Goal: Task Accomplishment & Management: Complete application form

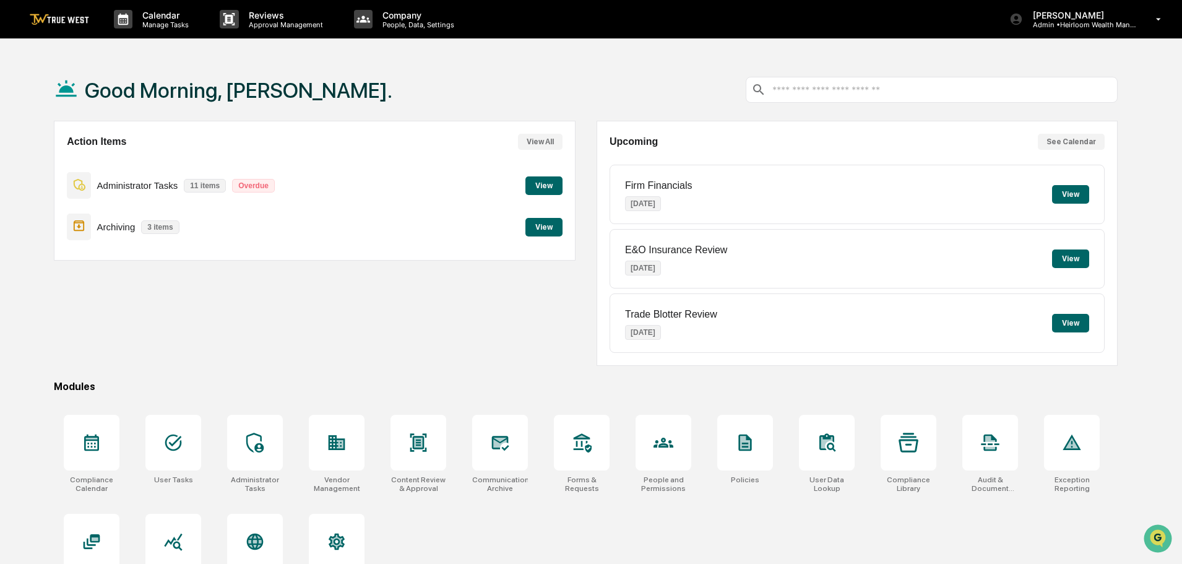
click at [538, 186] on button "View" at bounding box center [543, 185] width 37 height 19
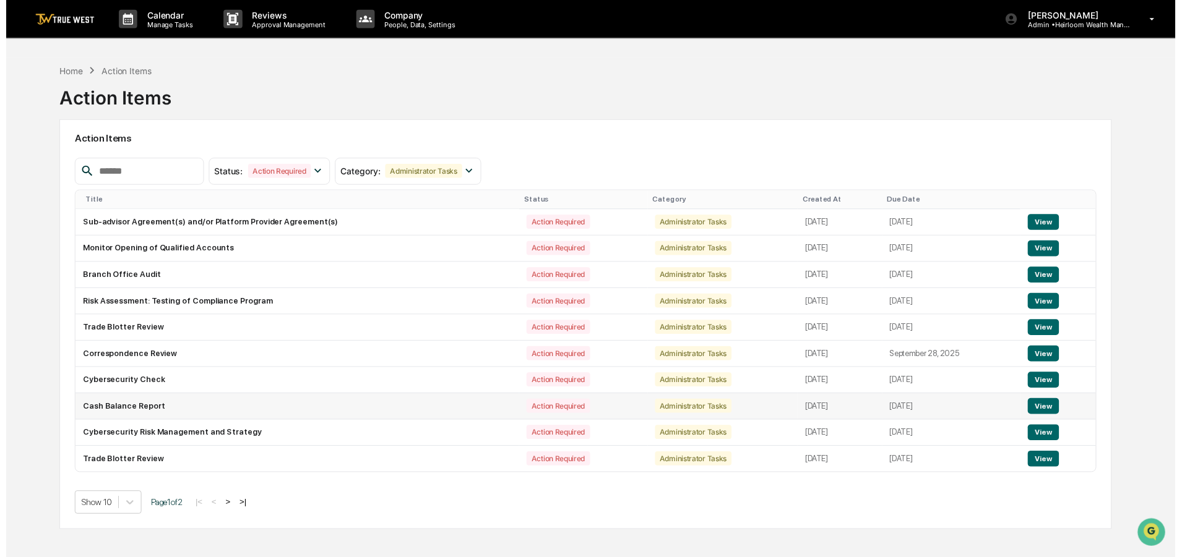
scroll to position [59, 0]
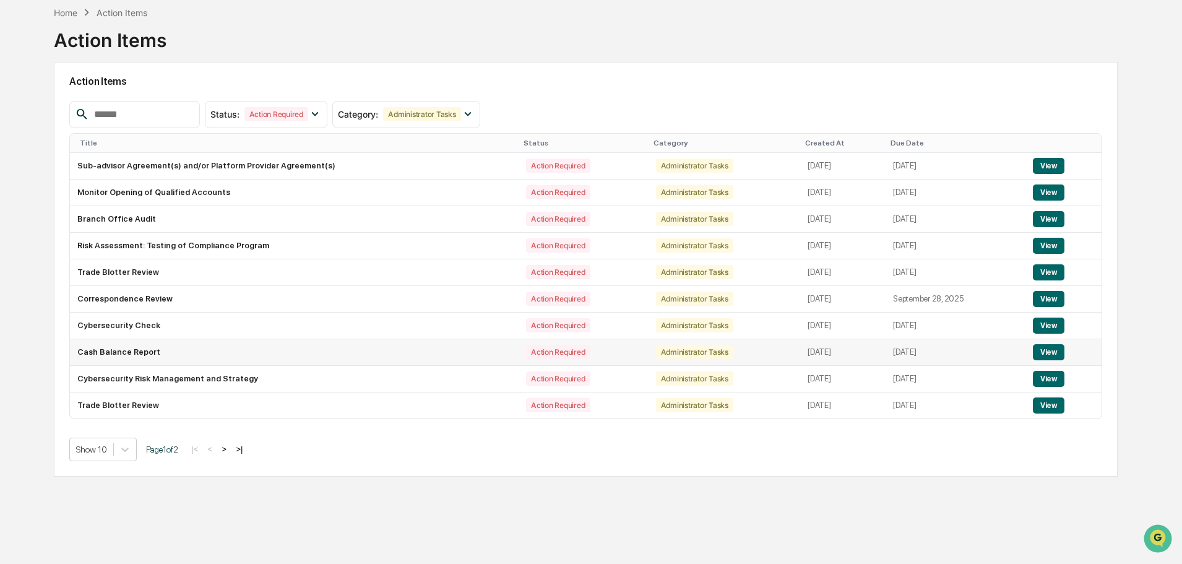
click at [1055, 349] on button "View" at bounding box center [1049, 352] width 32 height 16
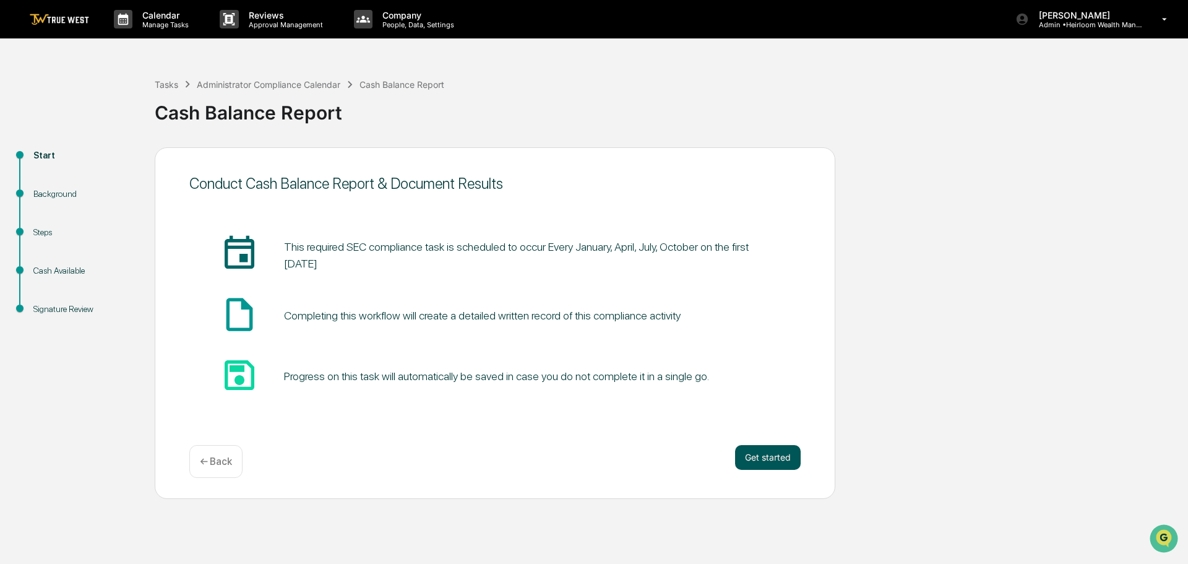
click at [770, 455] on button "Get started" at bounding box center [768, 457] width 66 height 25
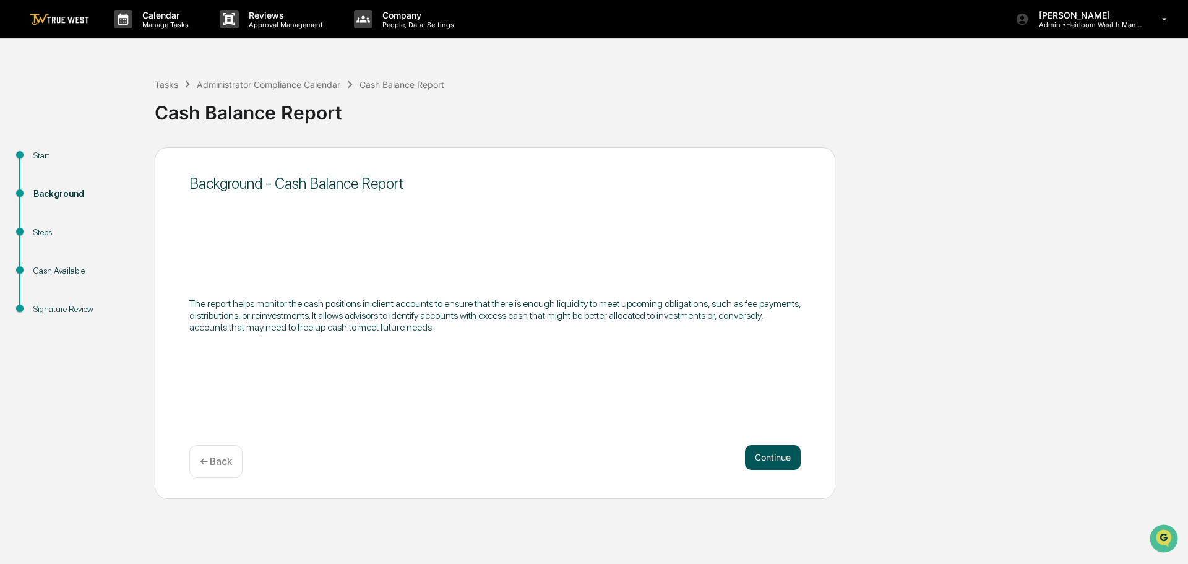
click at [772, 452] on button "Continue" at bounding box center [773, 457] width 56 height 25
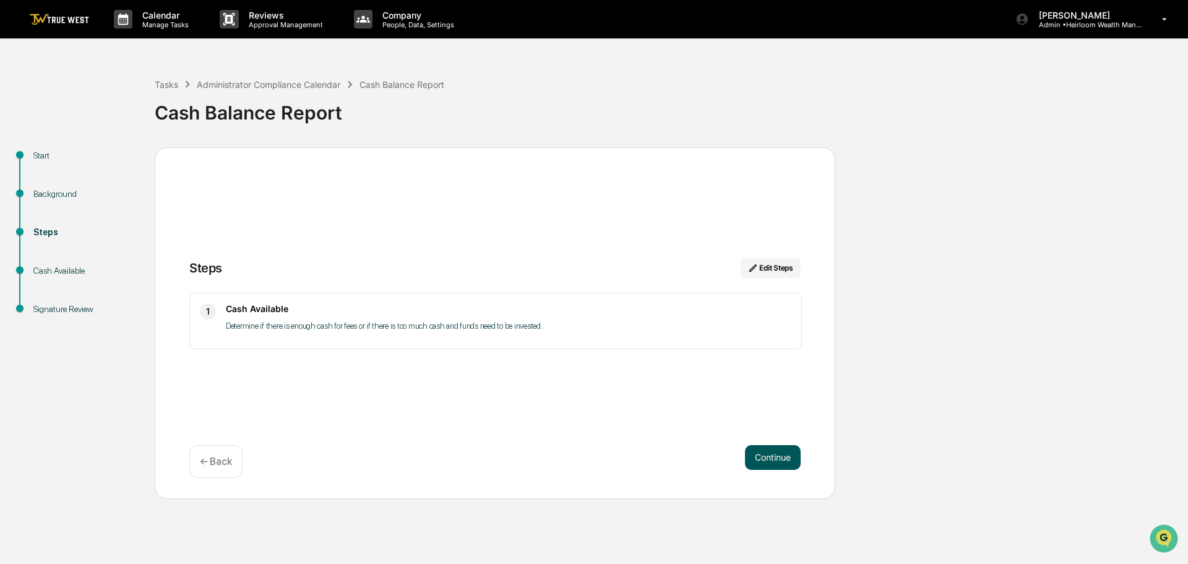
click at [765, 459] on button "Continue" at bounding box center [773, 457] width 56 height 25
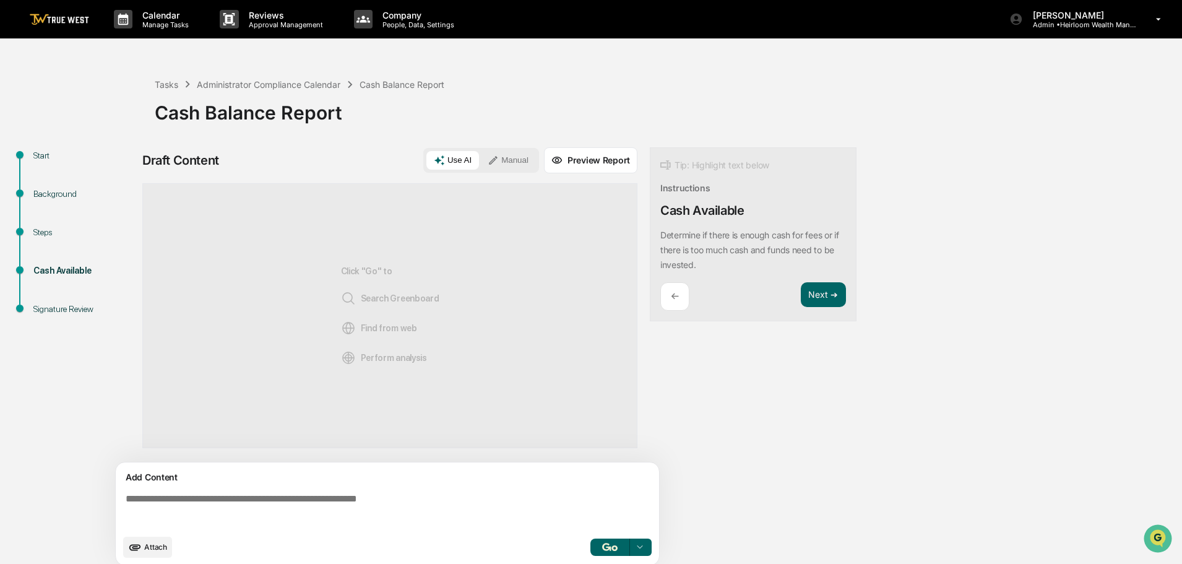
click at [507, 157] on button "Manual" at bounding box center [508, 160] width 56 height 19
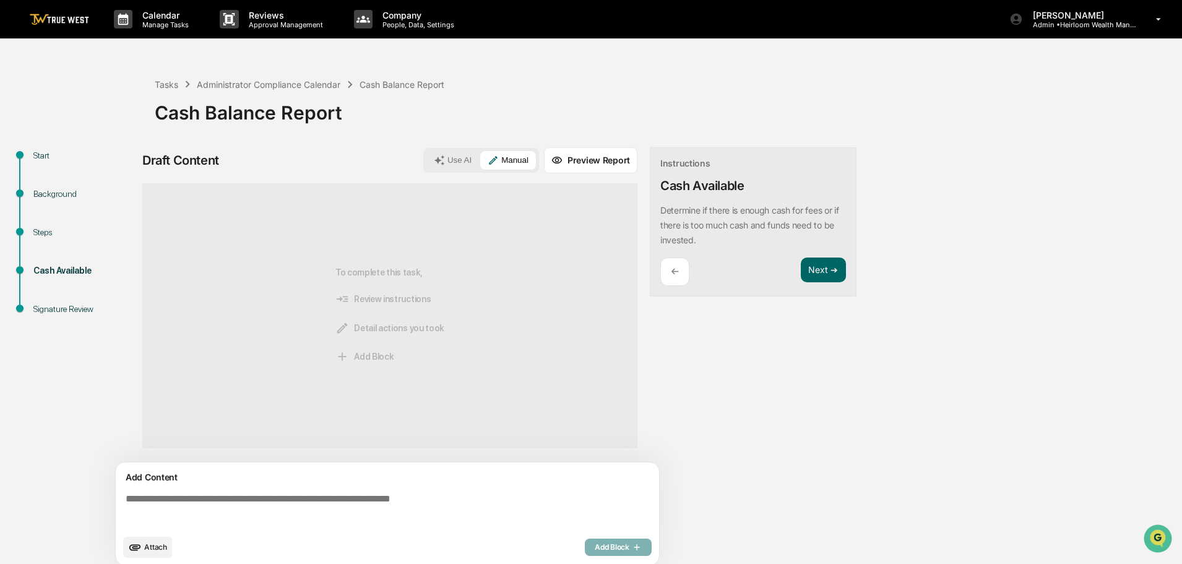
click at [189, 501] on textarea at bounding box center [390, 510] width 538 height 45
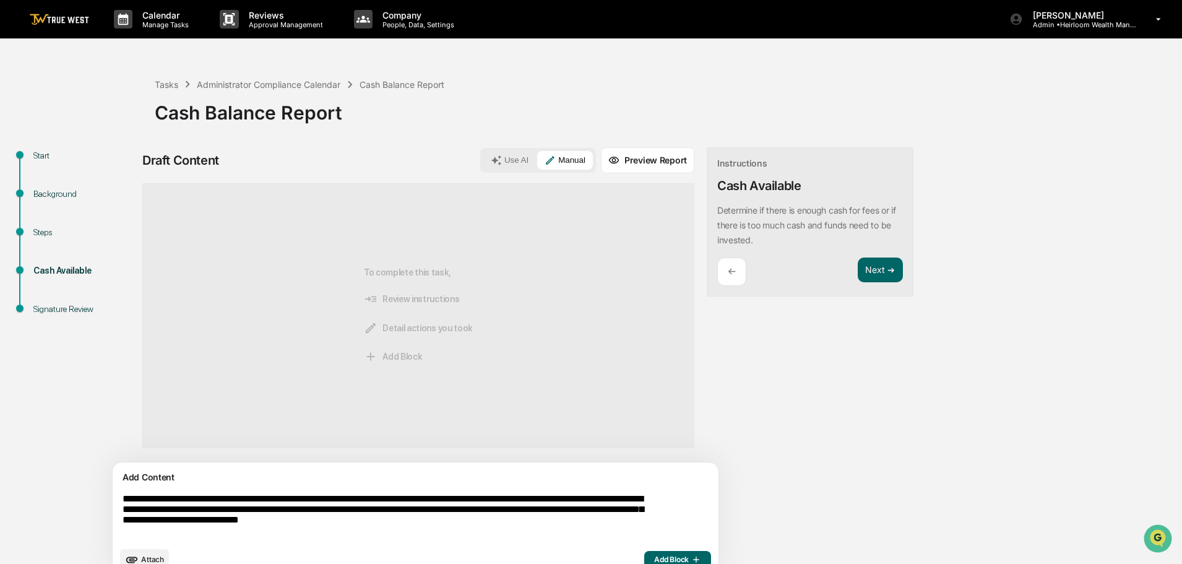
type textarea "**********"
click at [654, 557] on span "Add Block" at bounding box center [677, 559] width 47 height 10
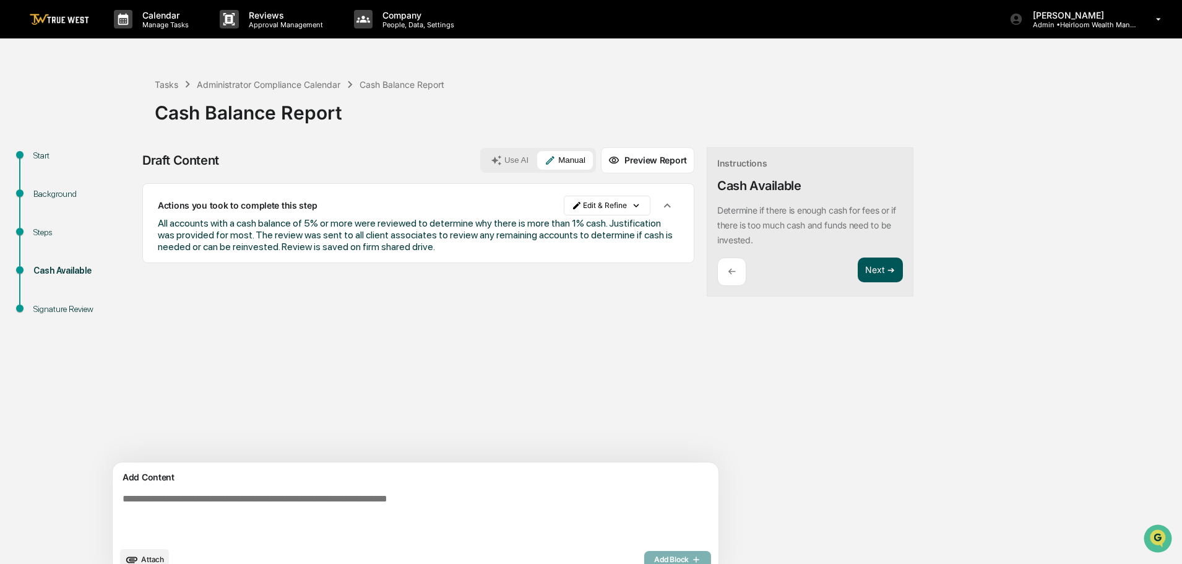
click at [858, 265] on button "Next ➔" at bounding box center [880, 269] width 45 height 25
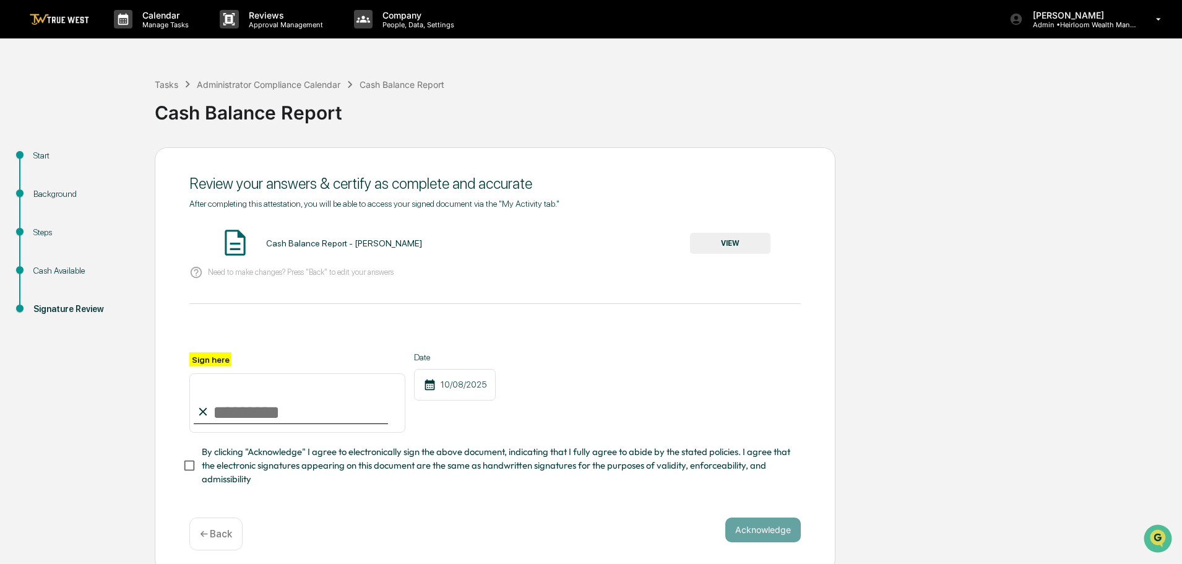
click at [727, 240] on button "VIEW" at bounding box center [730, 243] width 80 height 21
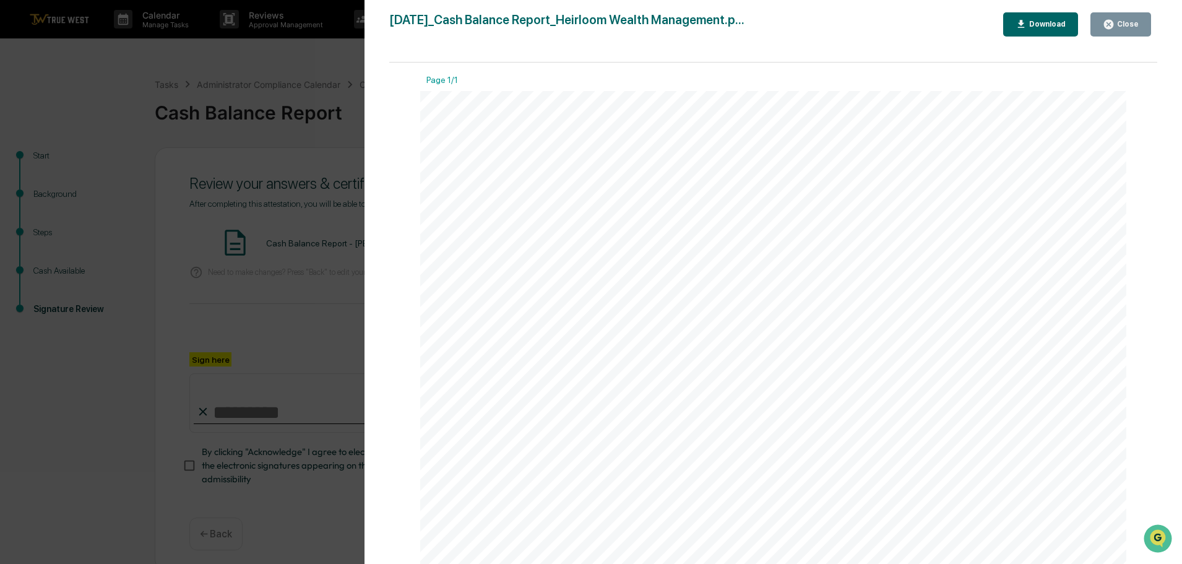
click at [1119, 20] on div "Close" at bounding box center [1126, 24] width 24 height 9
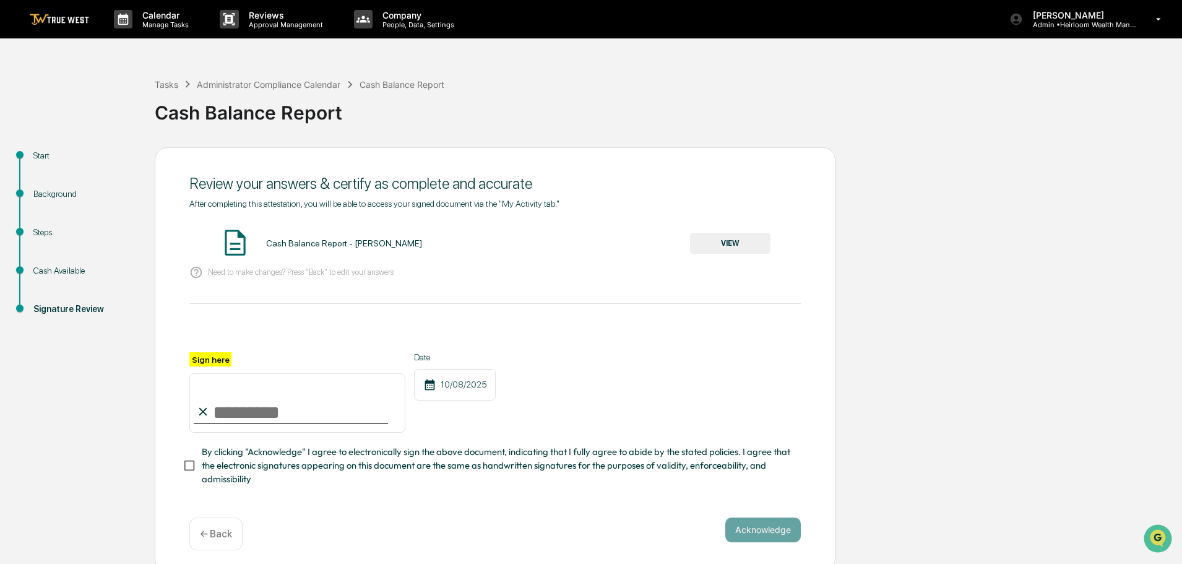
click at [257, 420] on input "Sign here" at bounding box center [297, 402] width 216 height 59
type input "**********"
click at [765, 526] on button "Acknowledge" at bounding box center [762, 529] width 75 height 25
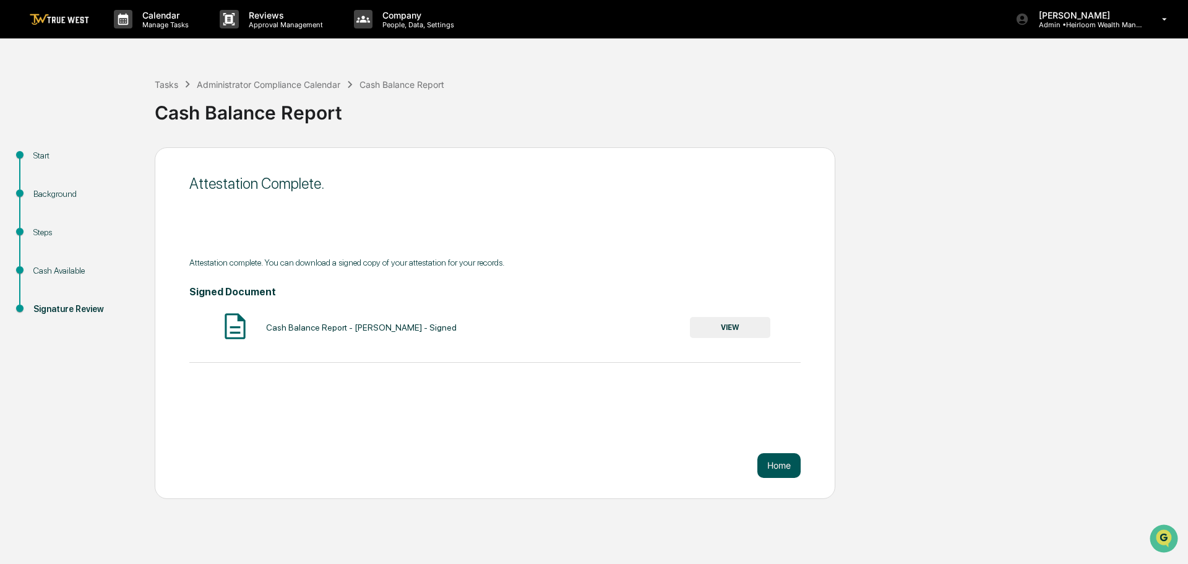
click at [778, 466] on button "Home" at bounding box center [778, 465] width 43 height 25
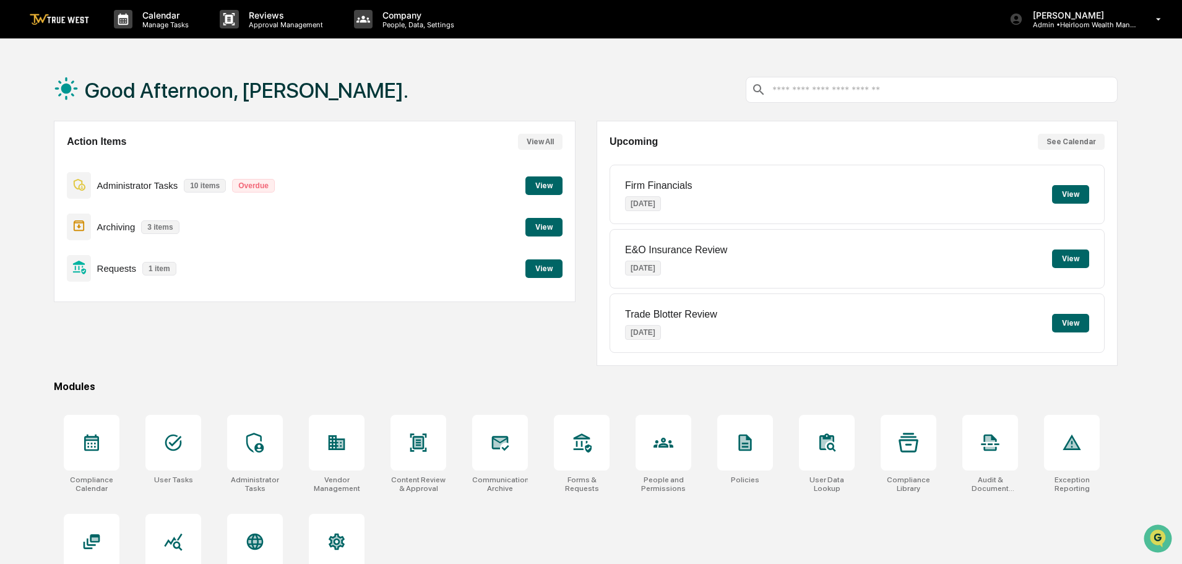
click at [547, 268] on button "View" at bounding box center [543, 268] width 37 height 19
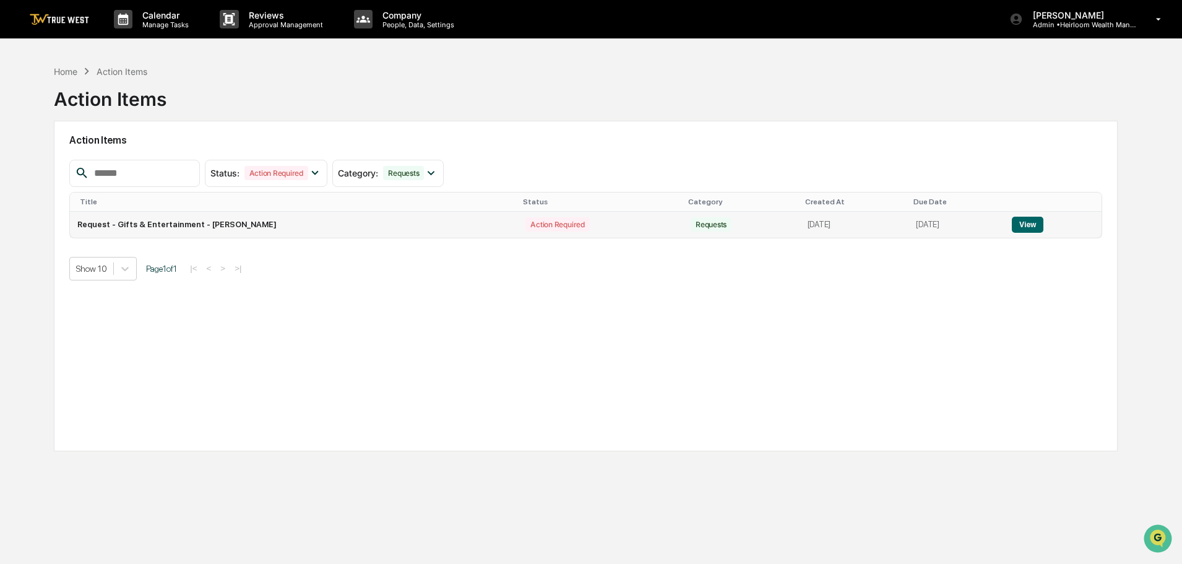
click at [1028, 226] on button "View" at bounding box center [1028, 225] width 32 height 16
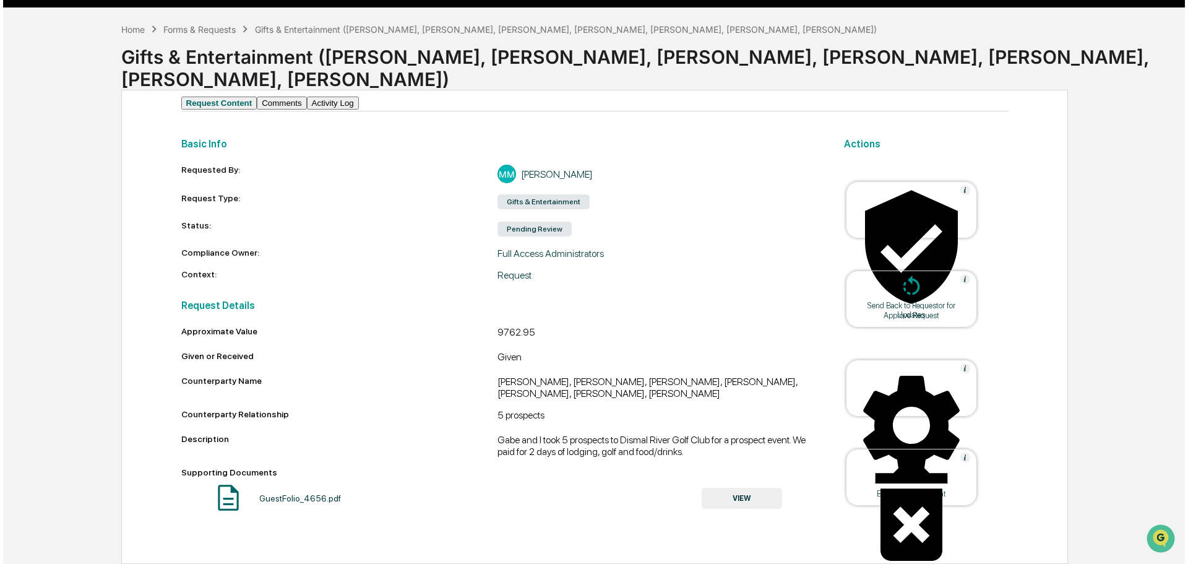
scroll to position [48, 0]
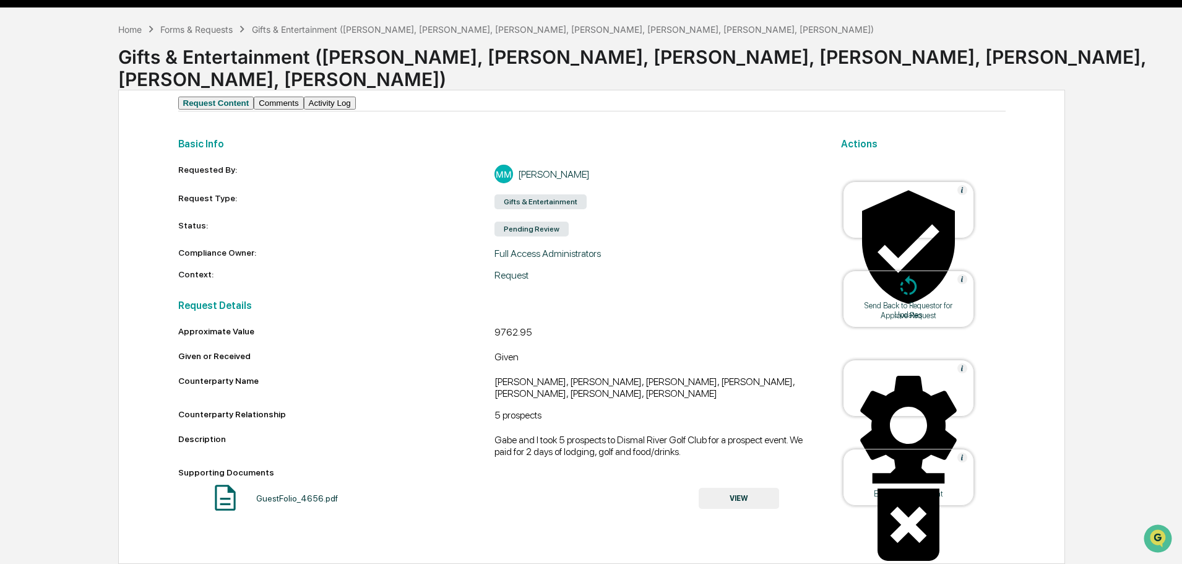
click at [913, 195] on icon at bounding box center [908, 247] width 124 height 124
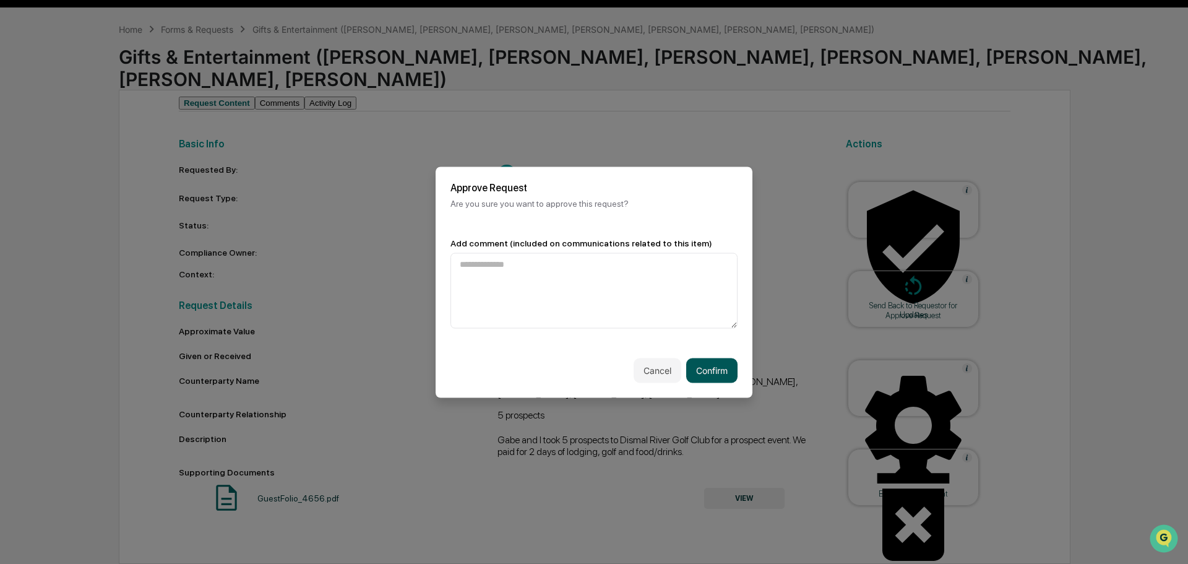
click at [712, 364] on button "Confirm" at bounding box center [711, 370] width 51 height 25
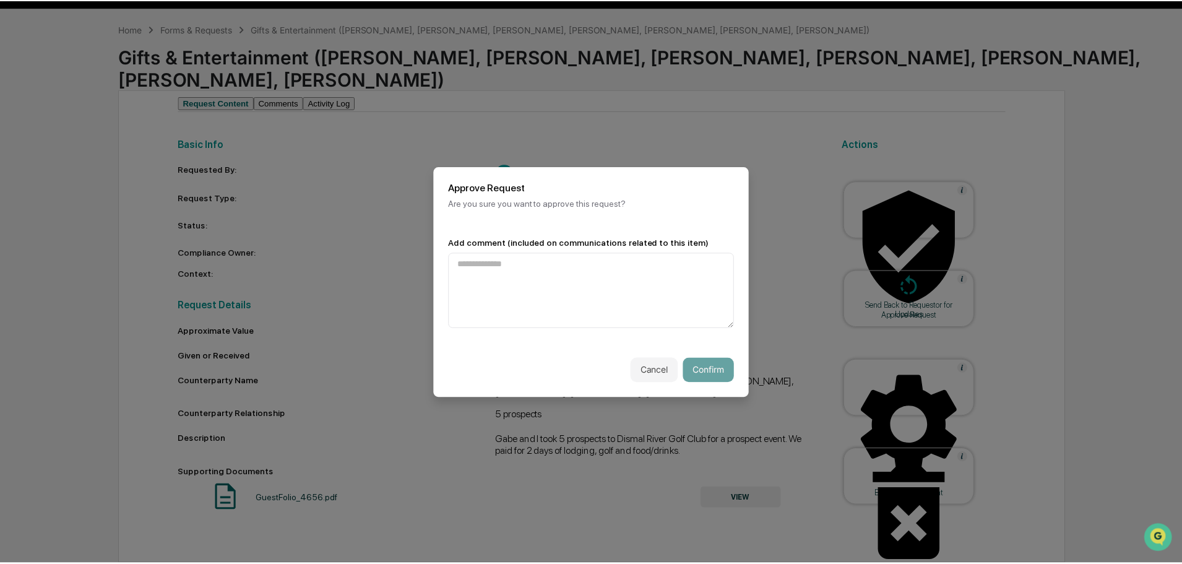
scroll to position [25, 0]
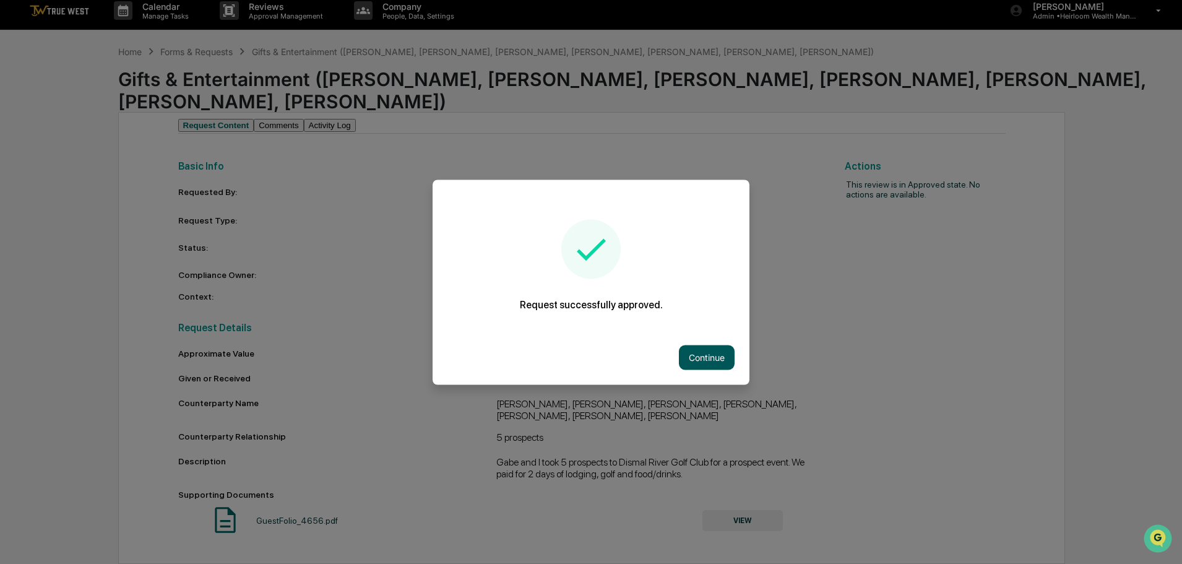
click at [694, 351] on button "Continue" at bounding box center [707, 357] width 56 height 25
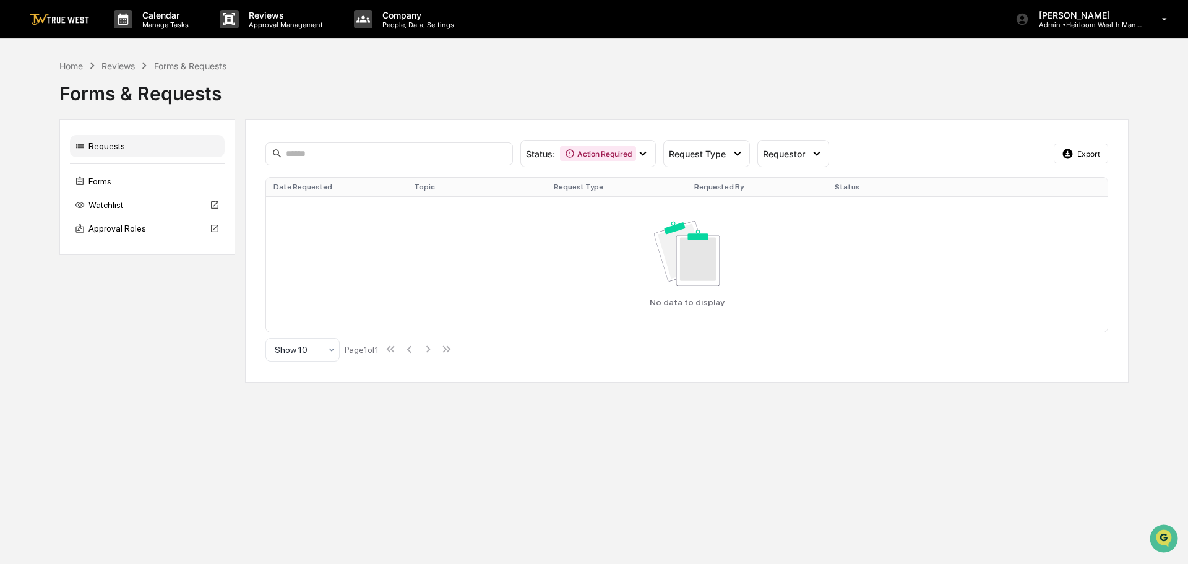
click at [54, 14] on img at bounding box center [59, 20] width 59 height 12
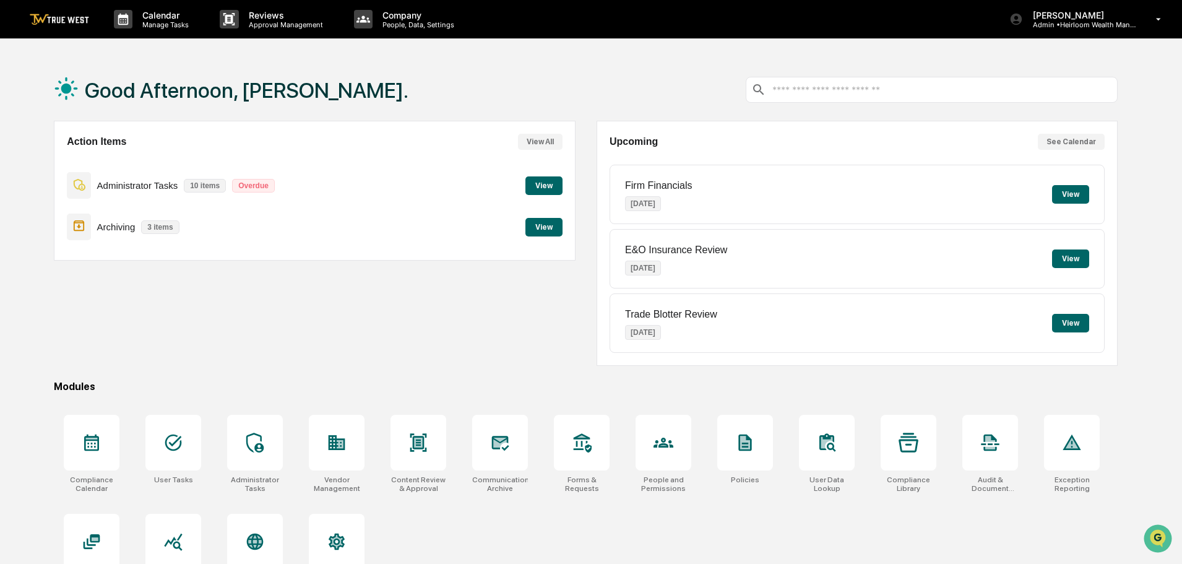
click at [543, 178] on button "View" at bounding box center [543, 185] width 37 height 19
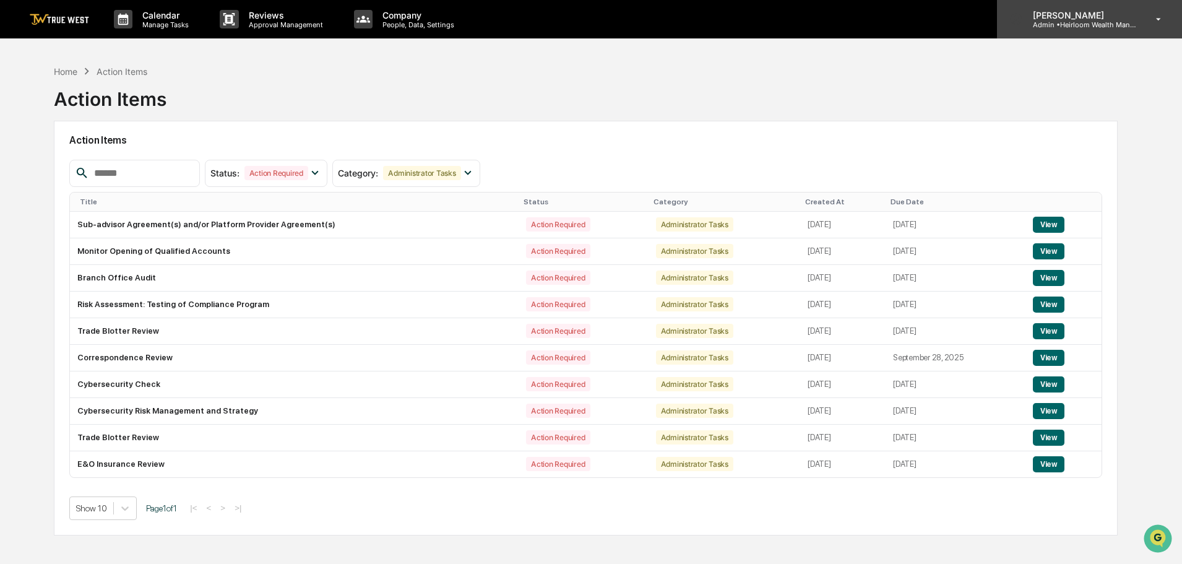
click at [1144, 17] on div "[PERSON_NAME] Admin • Heirloom Wealth Management" at bounding box center [1089, 19] width 185 height 38
